Goal: Task Accomplishment & Management: Manage account settings

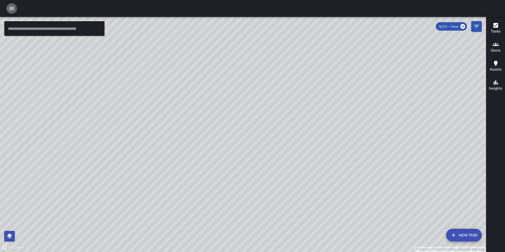
click at [9, 11] on icon "button" at bounding box center [11, 8] width 6 height 6
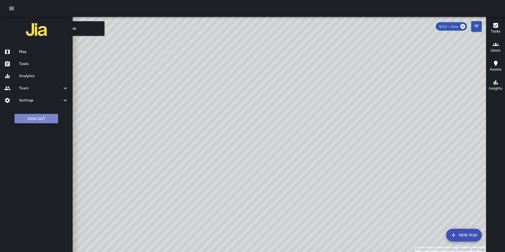
click at [41, 122] on button "Sign Out" at bounding box center [37, 119] width 44 height 10
